Goal: Information Seeking & Learning: Understand process/instructions

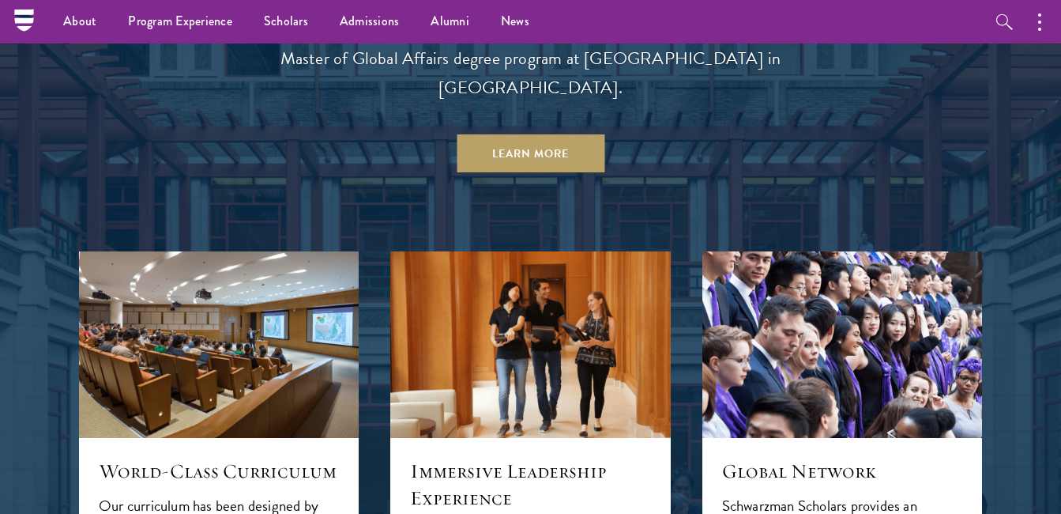
scroll to position [527, 0]
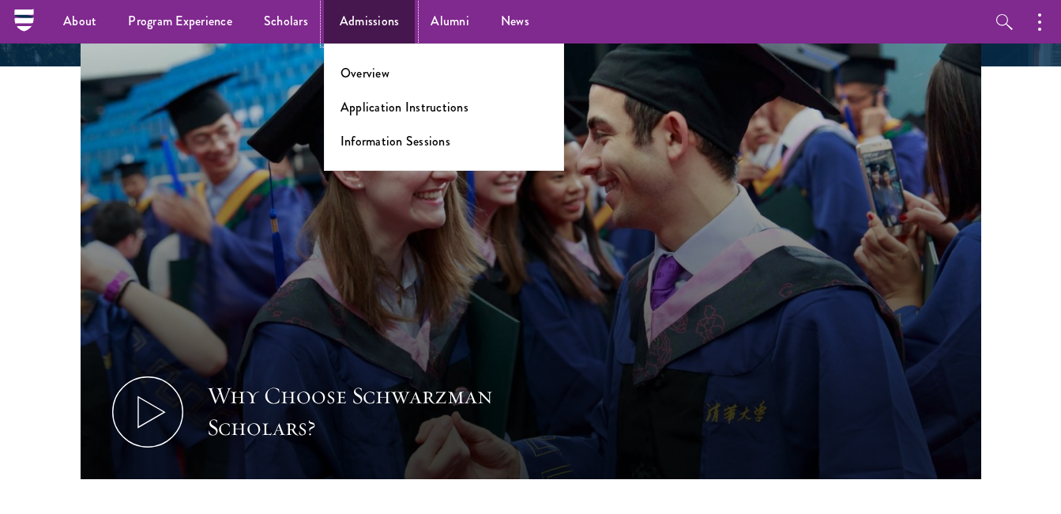
click at [349, 19] on link "Admissions" at bounding box center [370, 21] width 92 height 43
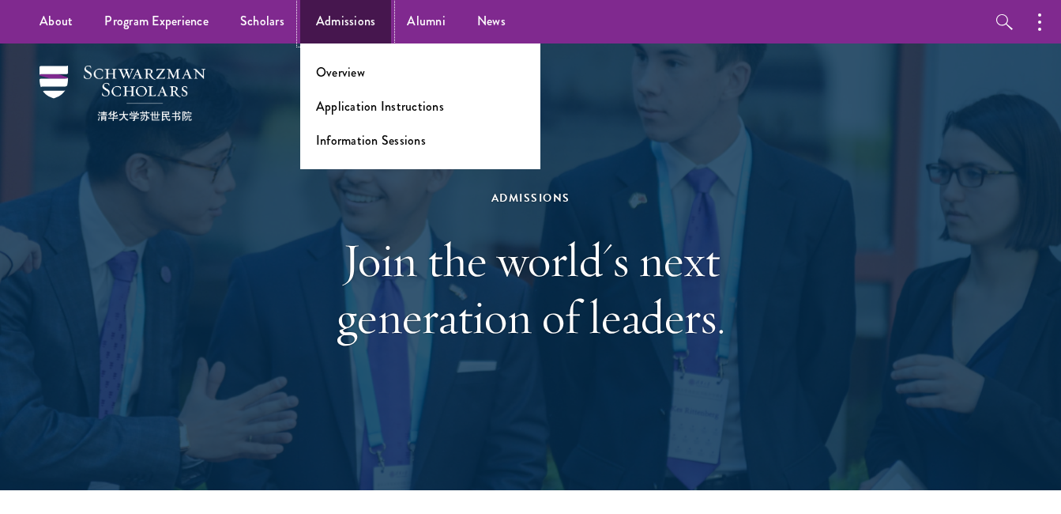
click at [344, 21] on link "Admissions" at bounding box center [346, 21] width 92 height 43
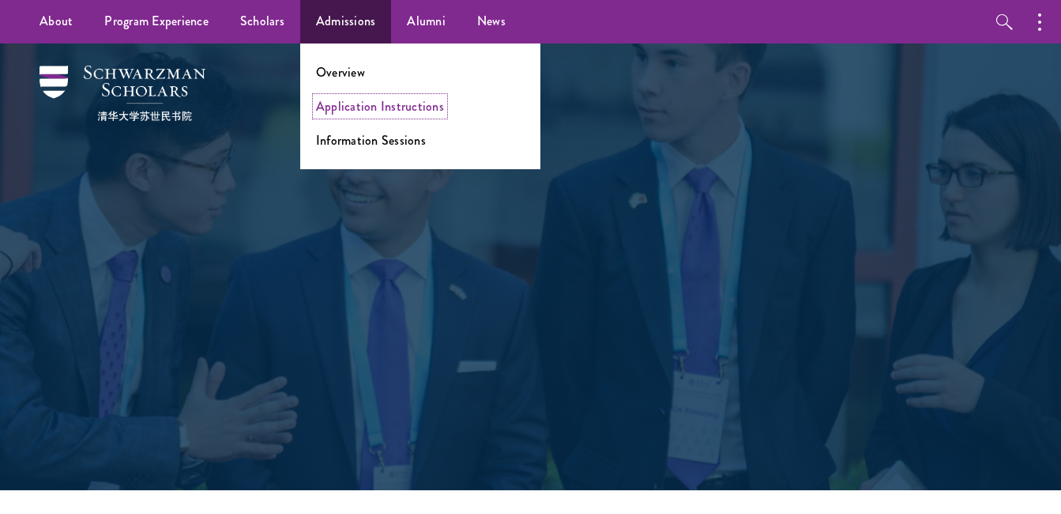
click at [385, 112] on link "Application Instructions" at bounding box center [380, 106] width 128 height 18
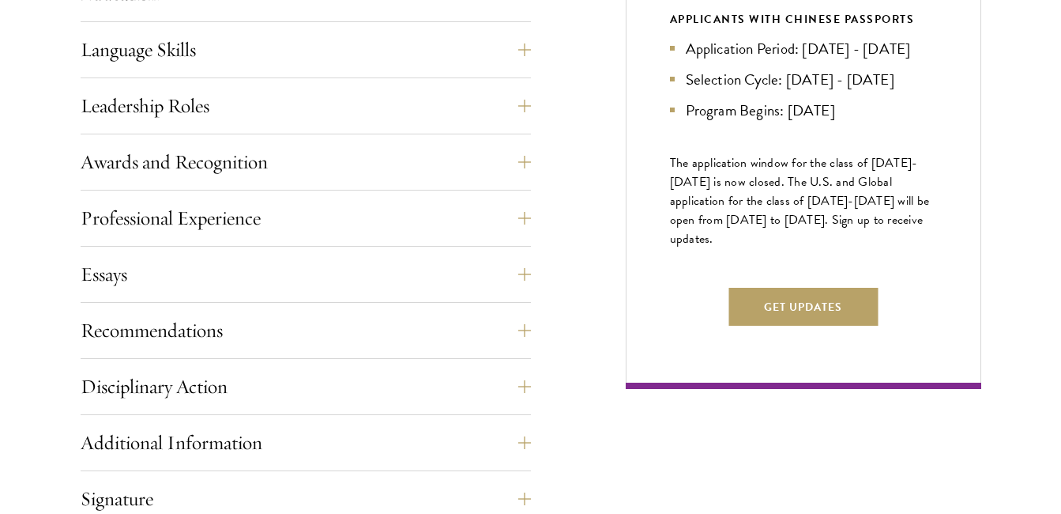
scroll to position [859, 0]
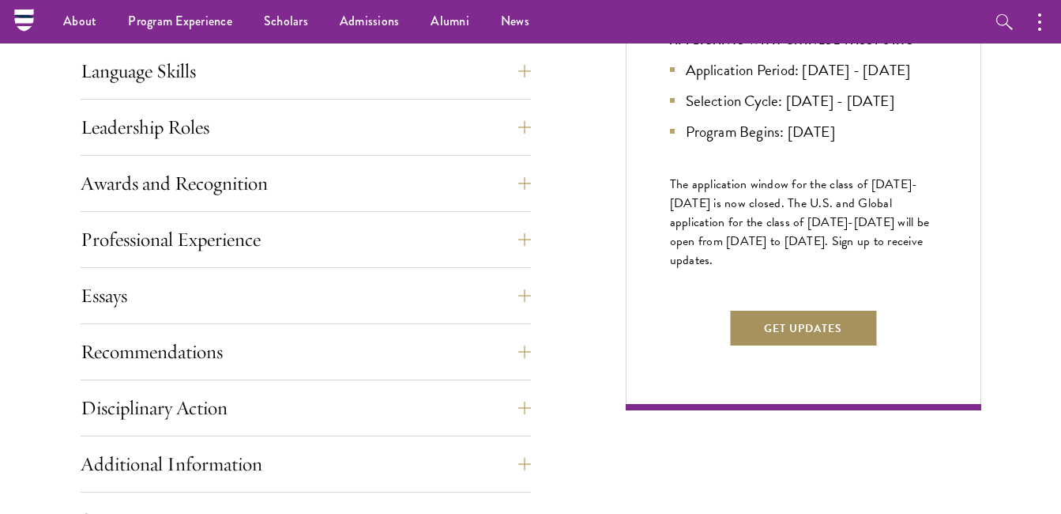
click at [801, 347] on button "Get Updates" at bounding box center [803, 328] width 149 height 38
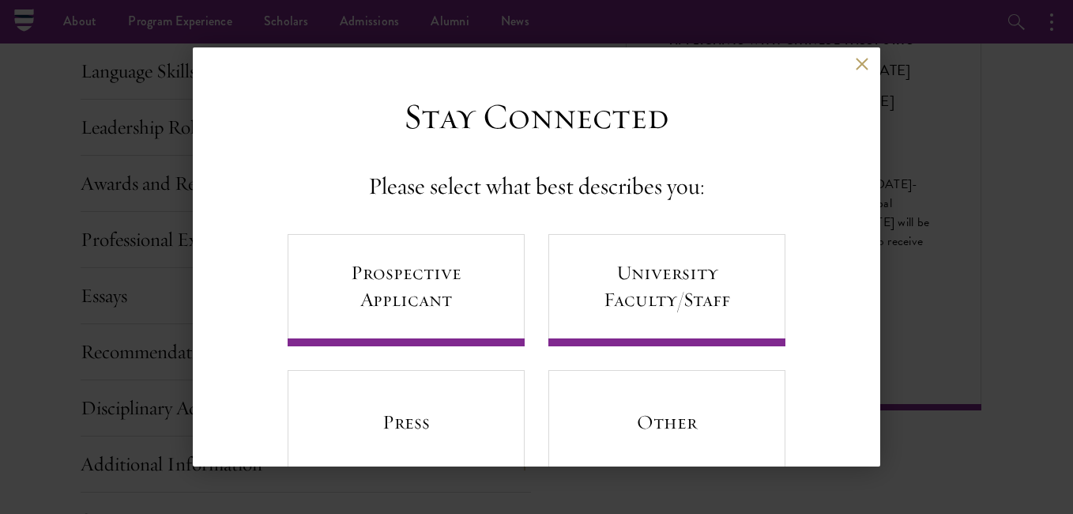
click at [932, 335] on div "Back Stay Connected Please select what best describes you: Prospective Applican…" at bounding box center [536, 256] width 1073 height 419
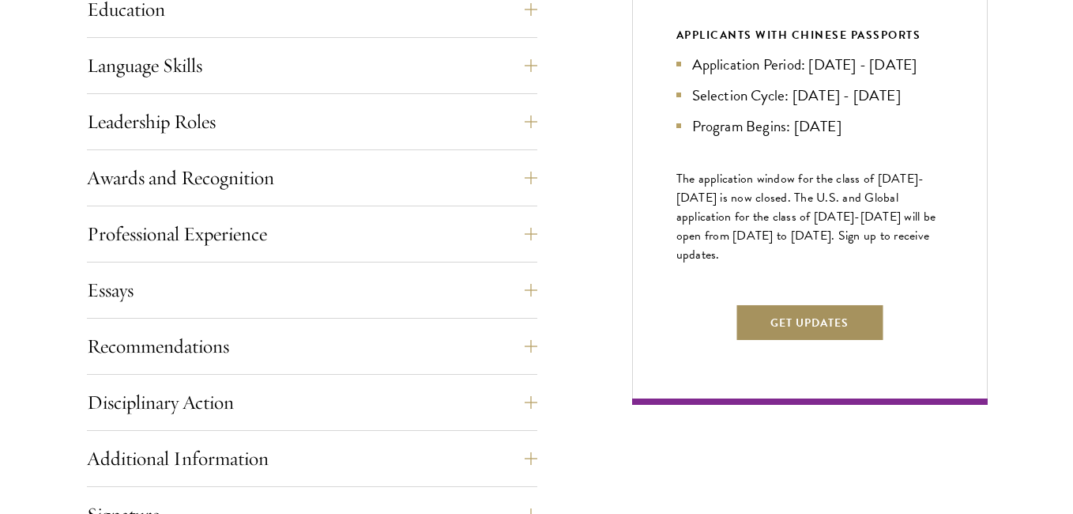
scroll to position [870, 0]
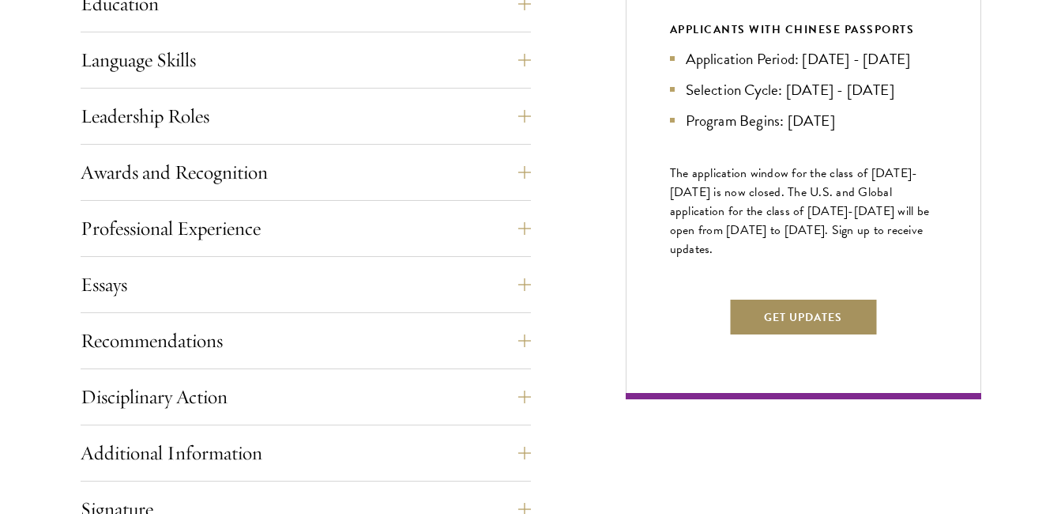
click at [808, 336] on button "Get Updates" at bounding box center [803, 317] width 149 height 38
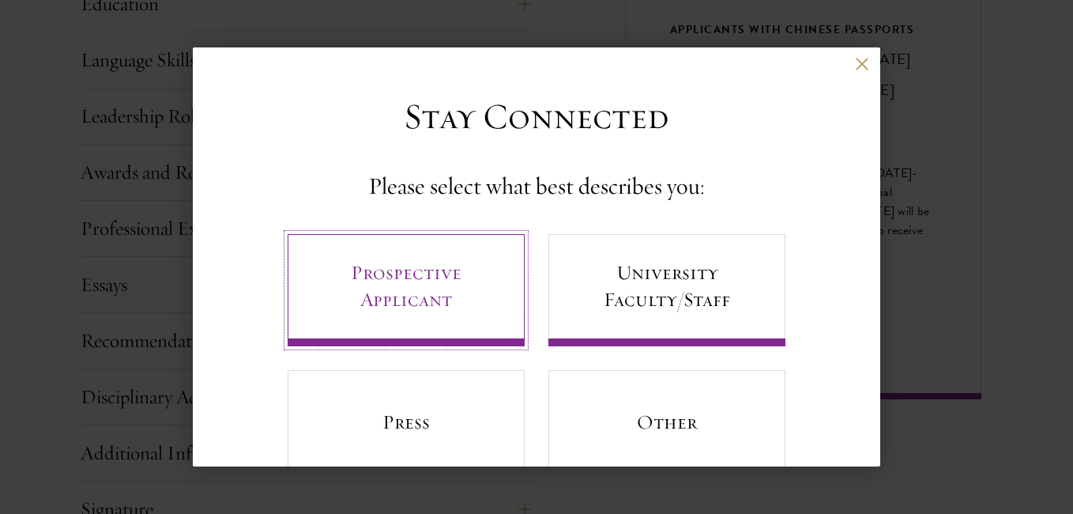
click at [409, 287] on link "Prospective Applicant" at bounding box center [406, 290] width 237 height 112
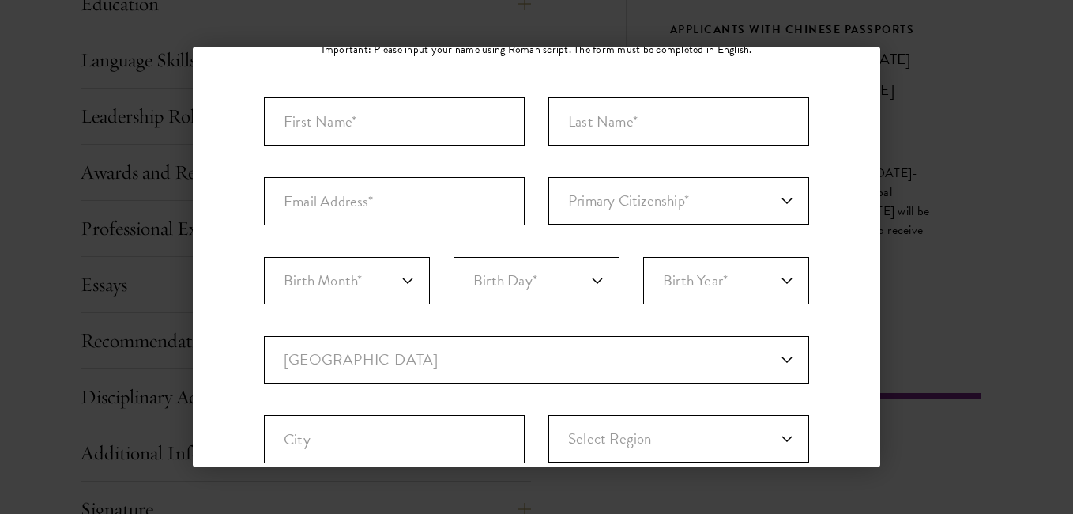
scroll to position [40, 0]
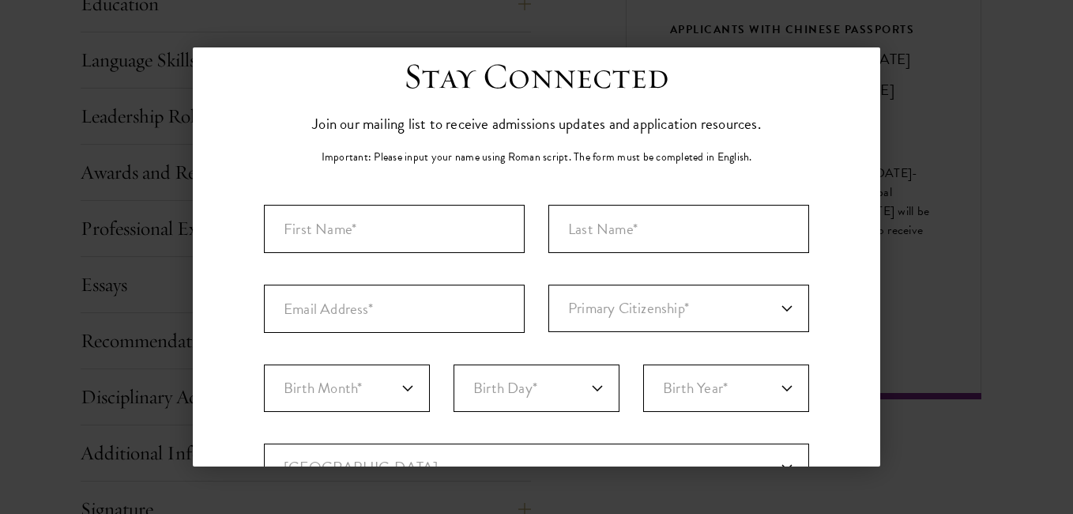
click at [858, 10] on aside "Back Stay Connected Please select what best describes you: Prospective Applican…" at bounding box center [536, 257] width 1073 height 514
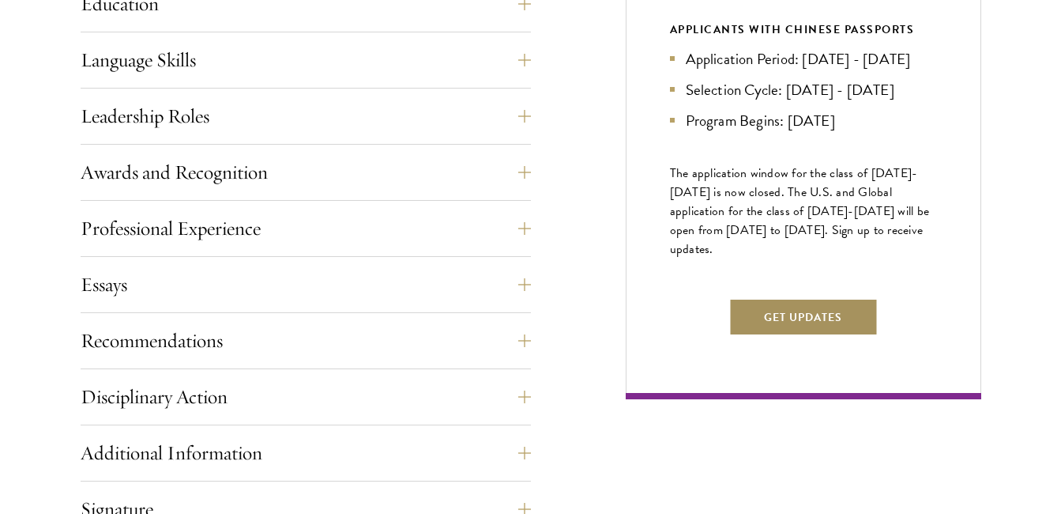
click at [785, 336] on button "Get Updates" at bounding box center [803, 317] width 149 height 38
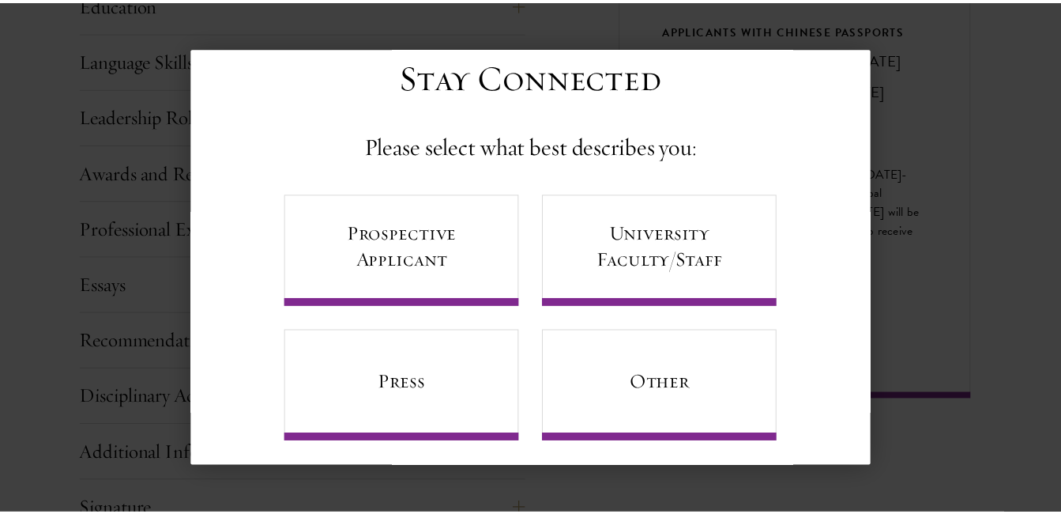
scroll to position [0, 0]
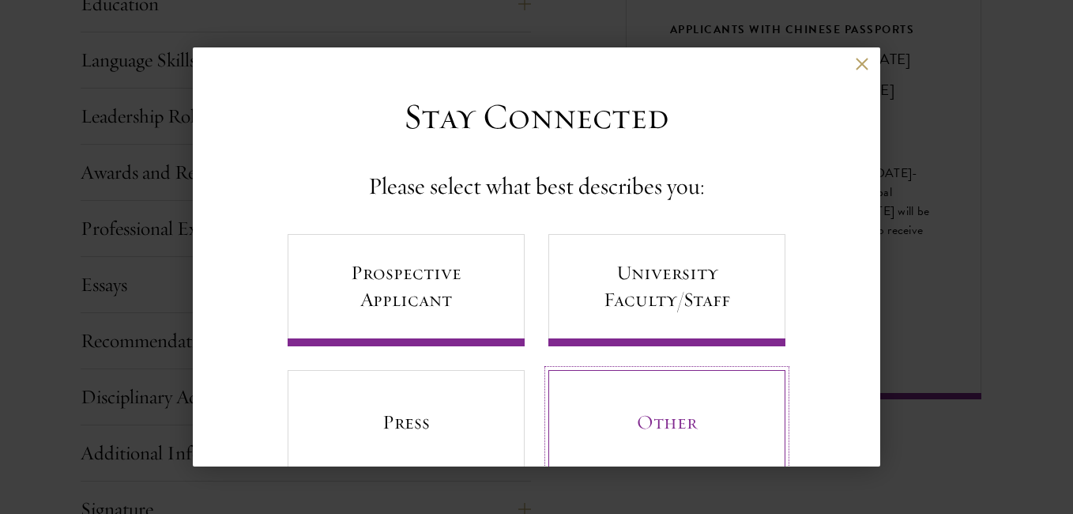
click at [653, 422] on link "Other" at bounding box center [666, 426] width 237 height 112
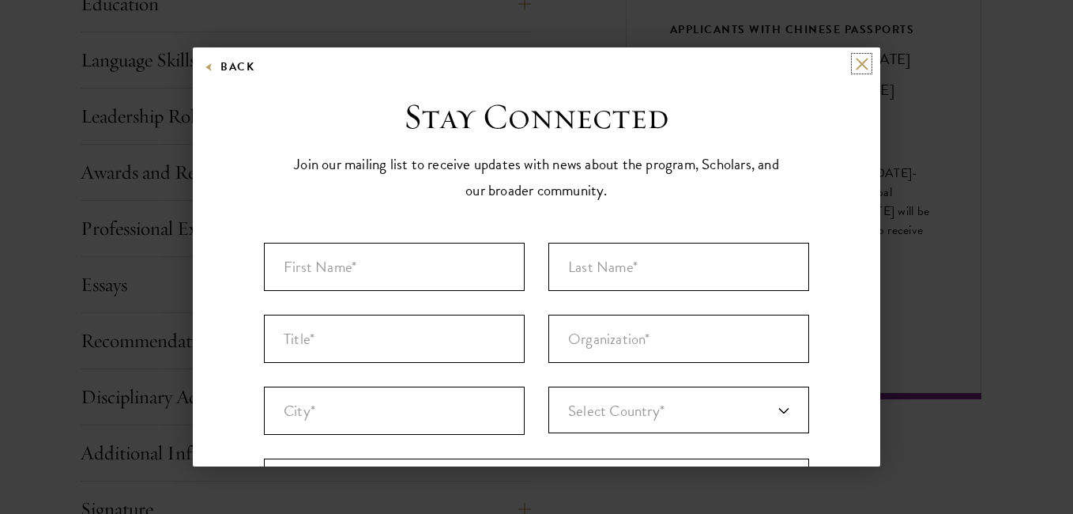
click at [855, 63] on button at bounding box center [861, 63] width 13 height 13
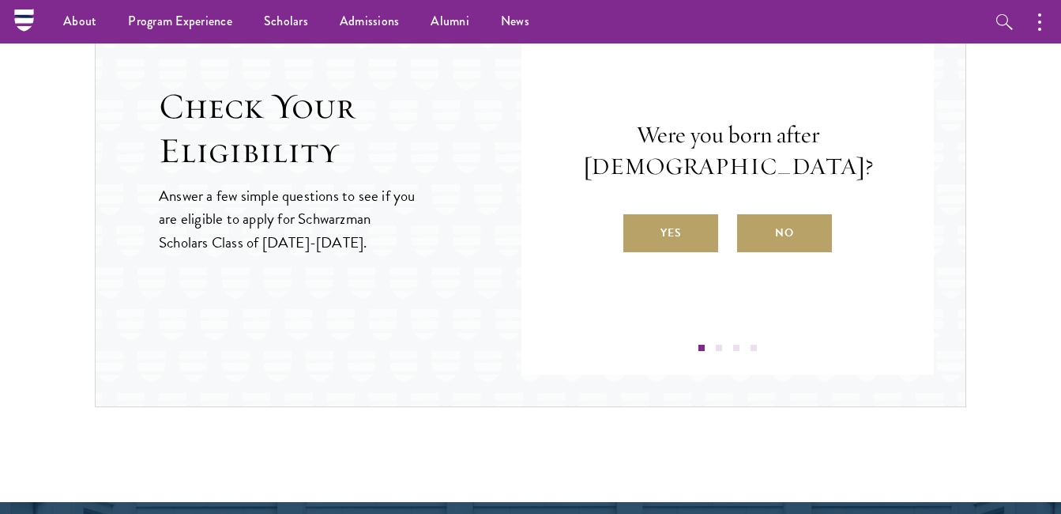
scroll to position [1581, 0]
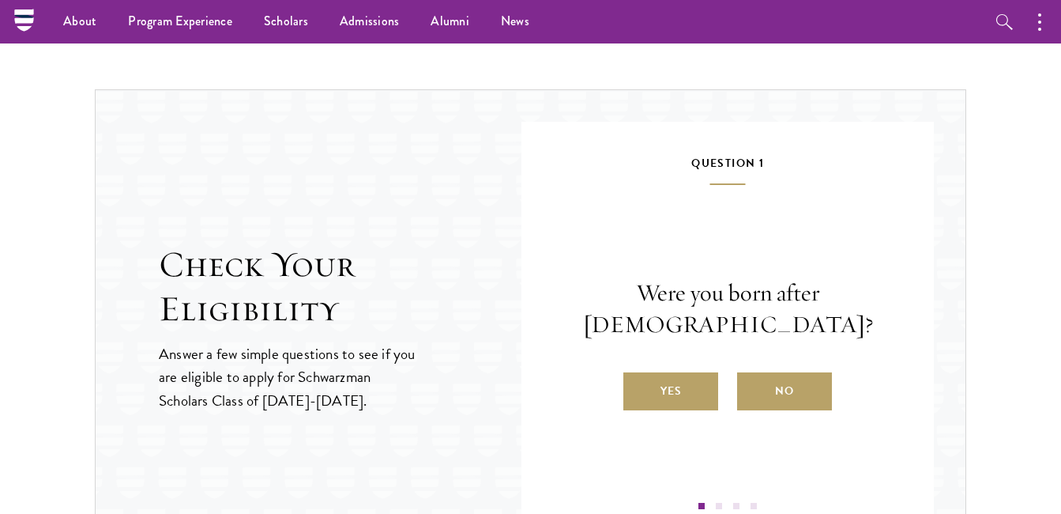
drag, startPoint x: 1060, startPoint y: 283, endPoint x: 1072, endPoint y: 279, distance: 12.5
click at [1060, 279] on html "About Overview Leadership Donors Program Experience Overview Curriculum Student…" at bounding box center [530, 9] width 1061 height 3181
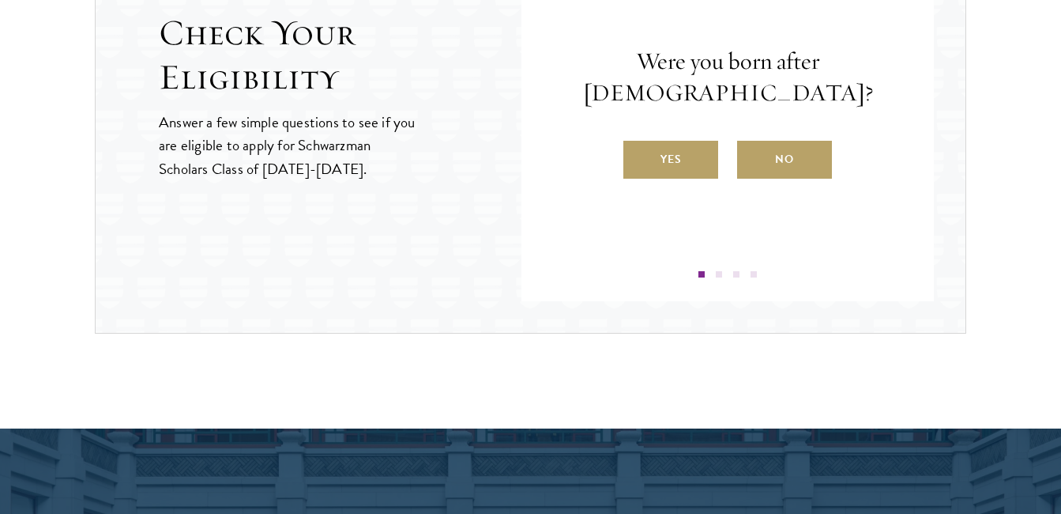
scroll to position [1802, 0]
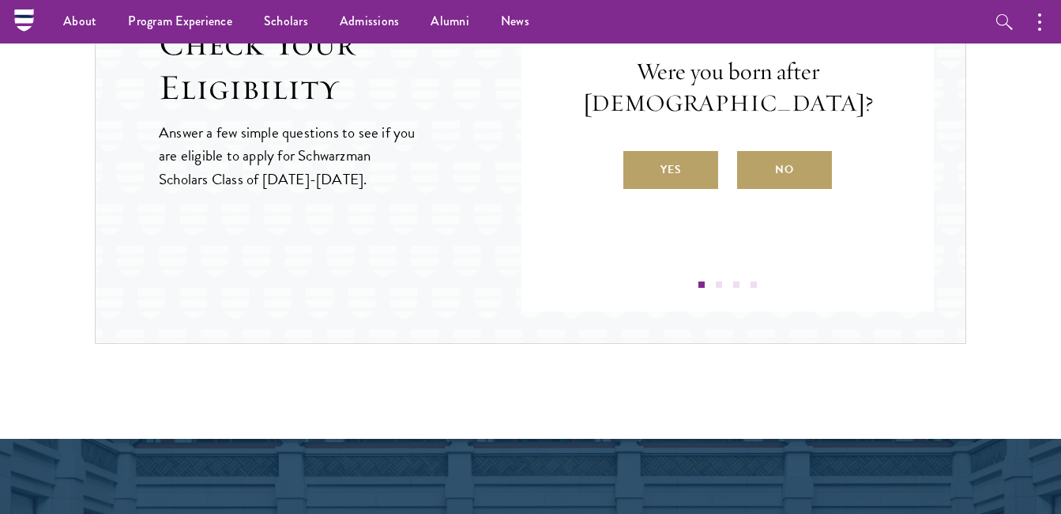
click at [648, 189] on div "Question 1 Were you born after August 1, 1998? Yes No" at bounding box center [728, 110] width 318 height 356
click at [661, 185] on label "Yes" at bounding box center [670, 170] width 95 height 38
click at [638, 167] on input "Yes" at bounding box center [630, 160] width 14 height 14
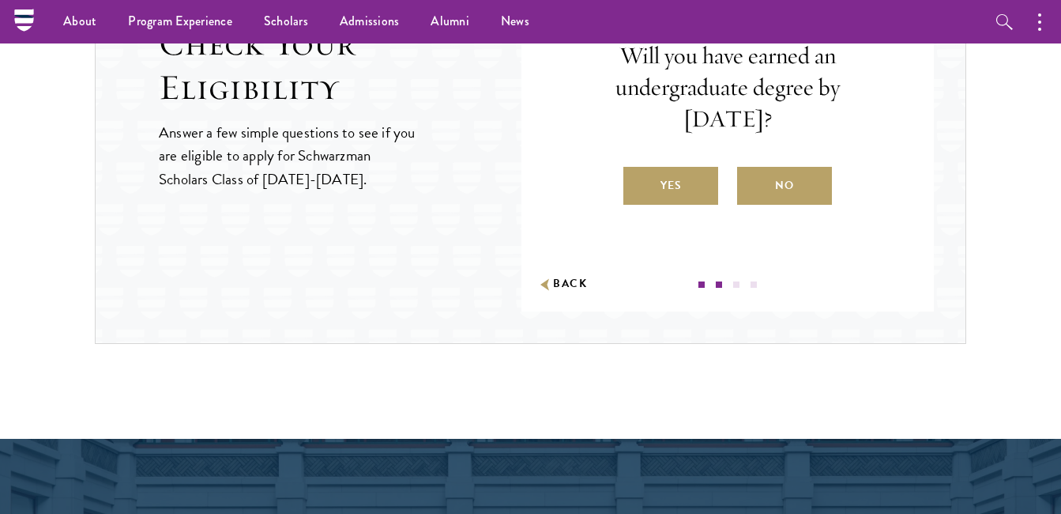
click at [661, 185] on label "Yes" at bounding box center [670, 186] width 95 height 38
click at [638, 183] on input "Yes" at bounding box center [630, 175] width 14 height 14
click at [0, 0] on div "Are you a native English speaker or have you studied for at least two years in …" at bounding box center [0, 0] width 0 height 0
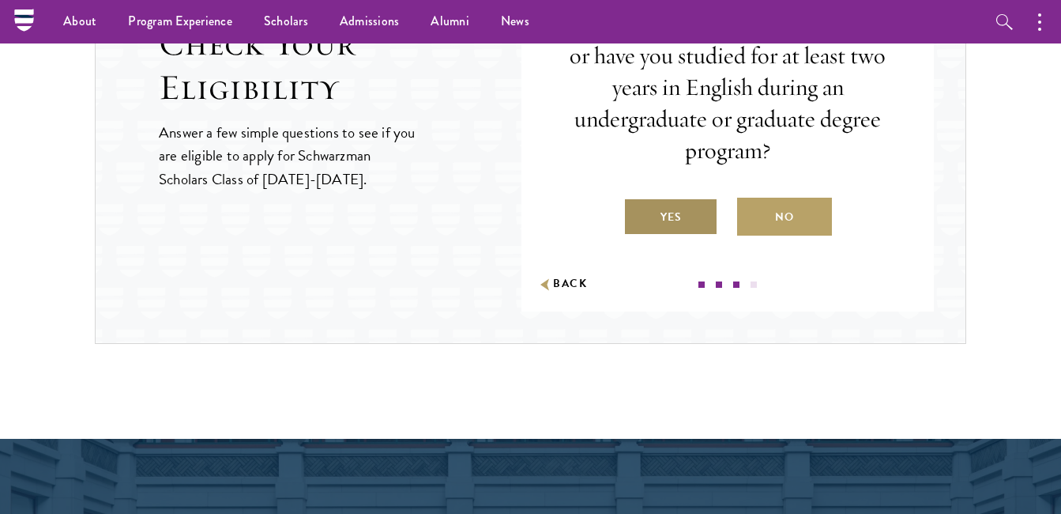
drag, startPoint x: 661, startPoint y: 185, endPoint x: 672, endPoint y: 208, distance: 25.8
click at [672, 208] on label "Yes" at bounding box center [670, 217] width 95 height 38
click at [638, 208] on input "Yes" at bounding box center [630, 207] width 14 height 14
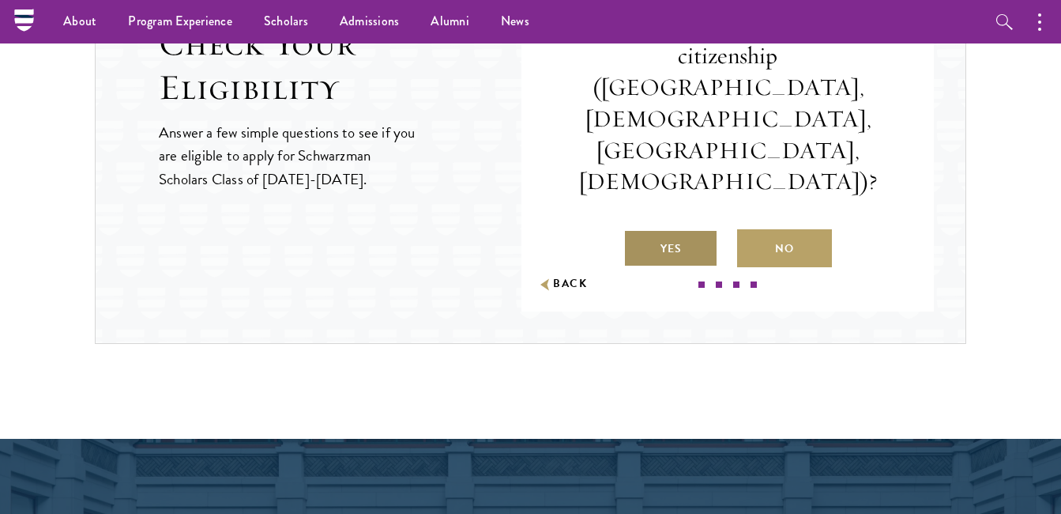
click at [672, 229] on label "Yes" at bounding box center [670, 248] width 95 height 38
click at [638, 232] on input "Yes" at bounding box center [630, 239] width 14 height 14
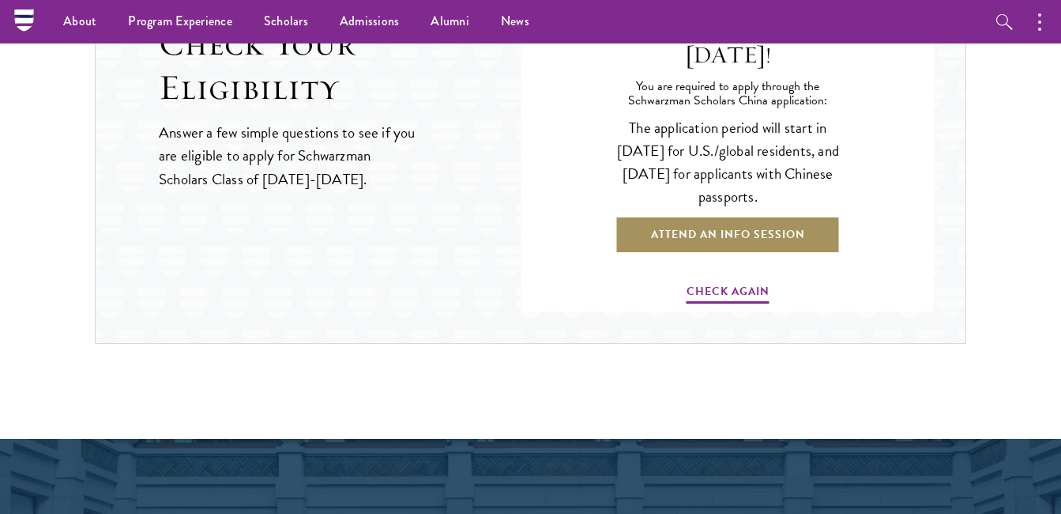
click at [716, 216] on link "Attend an Info Session" at bounding box center [728, 235] width 225 height 38
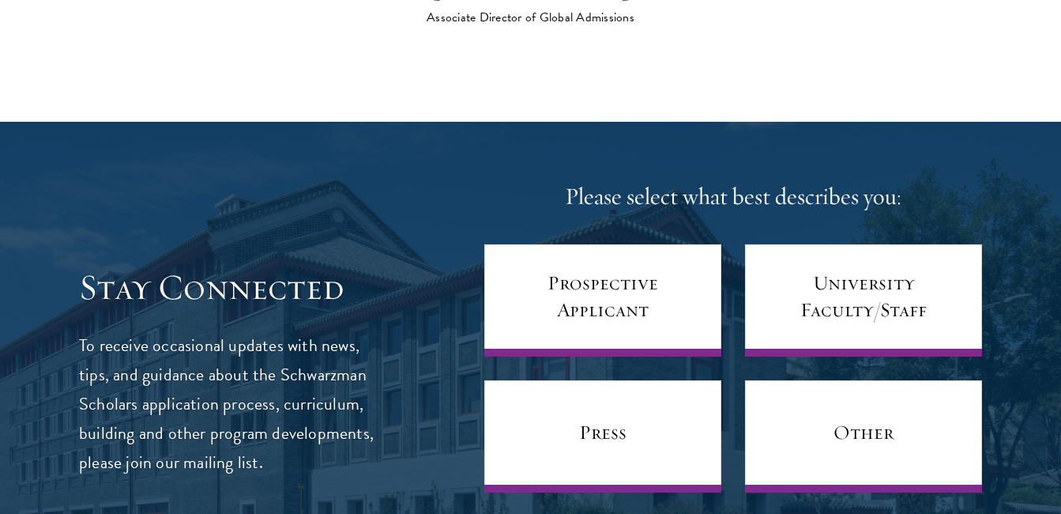
scroll to position [6234, 0]
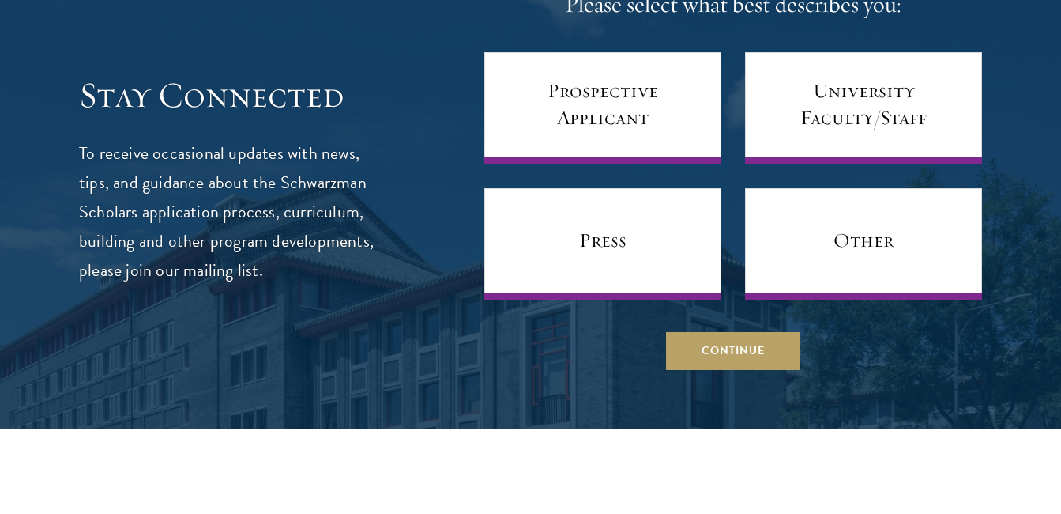
click at [763, 376] on div at bounding box center [530, 179] width 1061 height 499
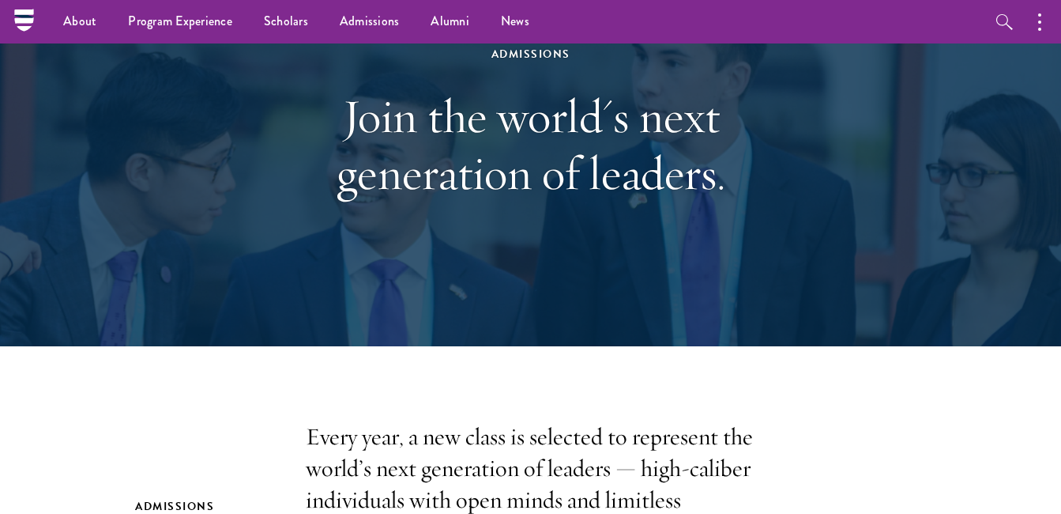
scroll to position [0, 0]
